Goal: Task Accomplishment & Management: Use online tool/utility

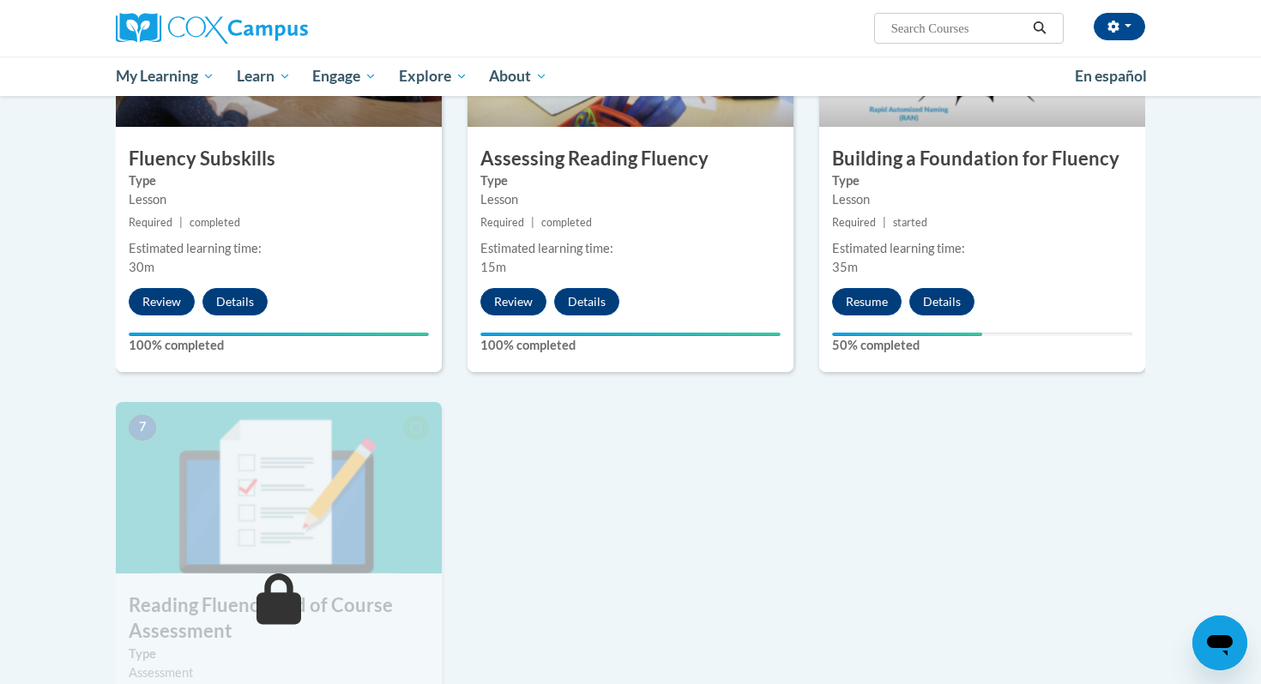
scroll to position [970, 0]
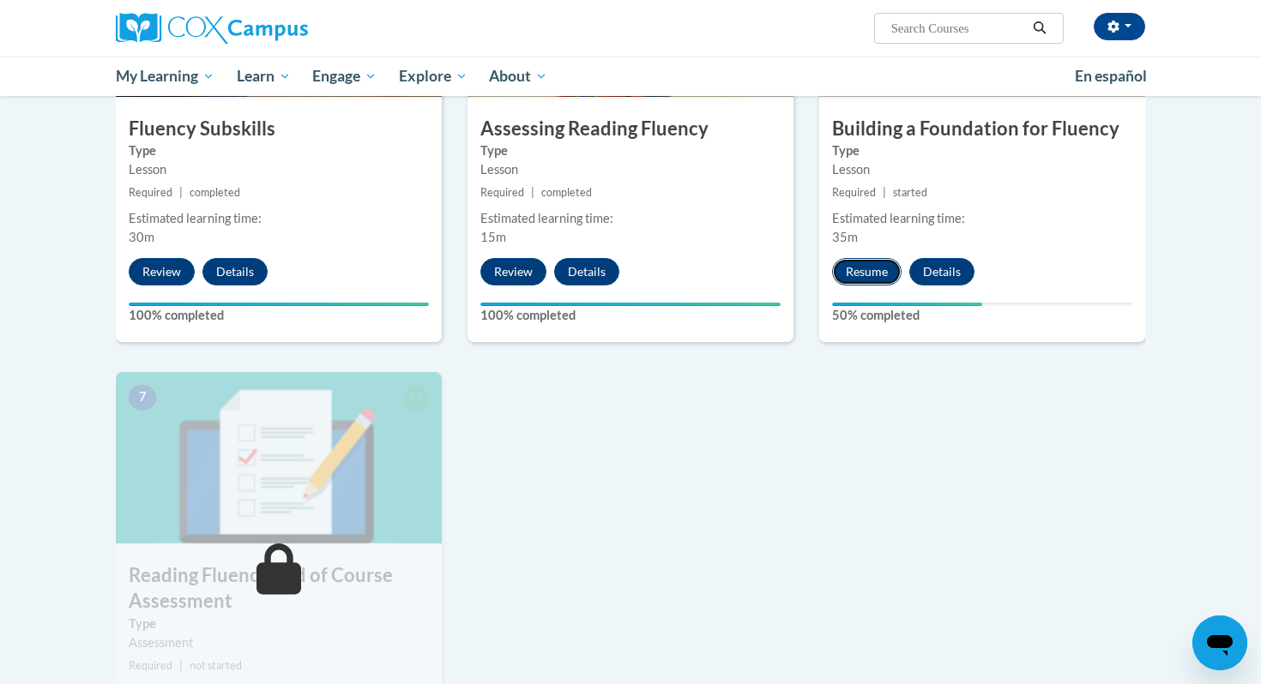
click at [867, 265] on button "Resume" at bounding box center [866, 271] width 69 height 27
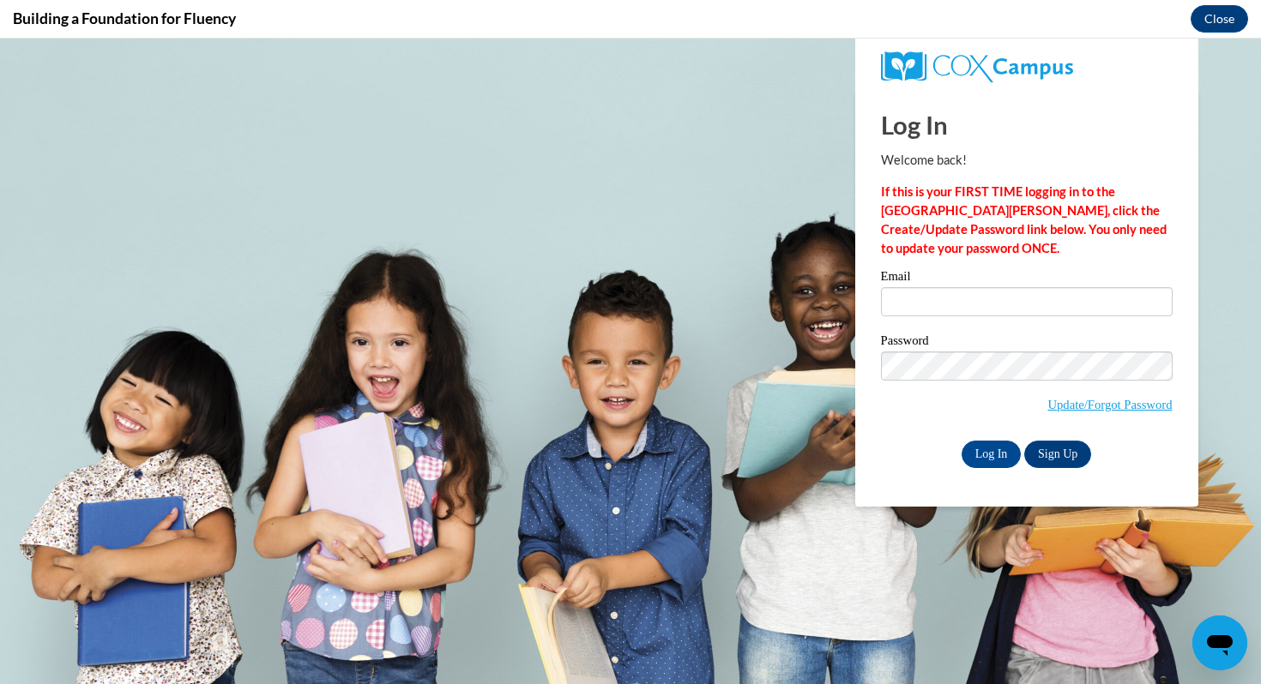
scroll to position [0, 0]
click at [1052, 295] on input "Email" at bounding box center [1027, 301] width 292 height 29
type input "[EMAIL_ADDRESS][DOMAIN_NAME]"
click at [998, 461] on input "Log In" at bounding box center [992, 454] width 60 height 27
